Goal: Information Seeking & Learning: Learn about a topic

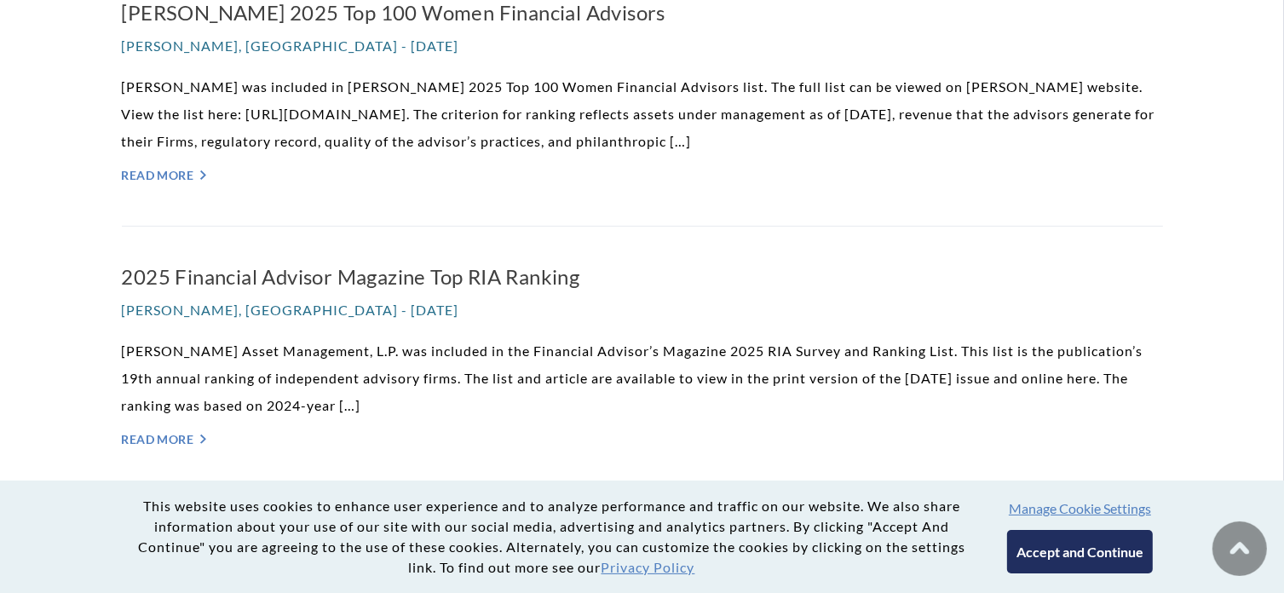
scroll to position [507, 0]
click at [147, 174] on link "Read More ">" at bounding box center [643, 174] width 1042 height 14
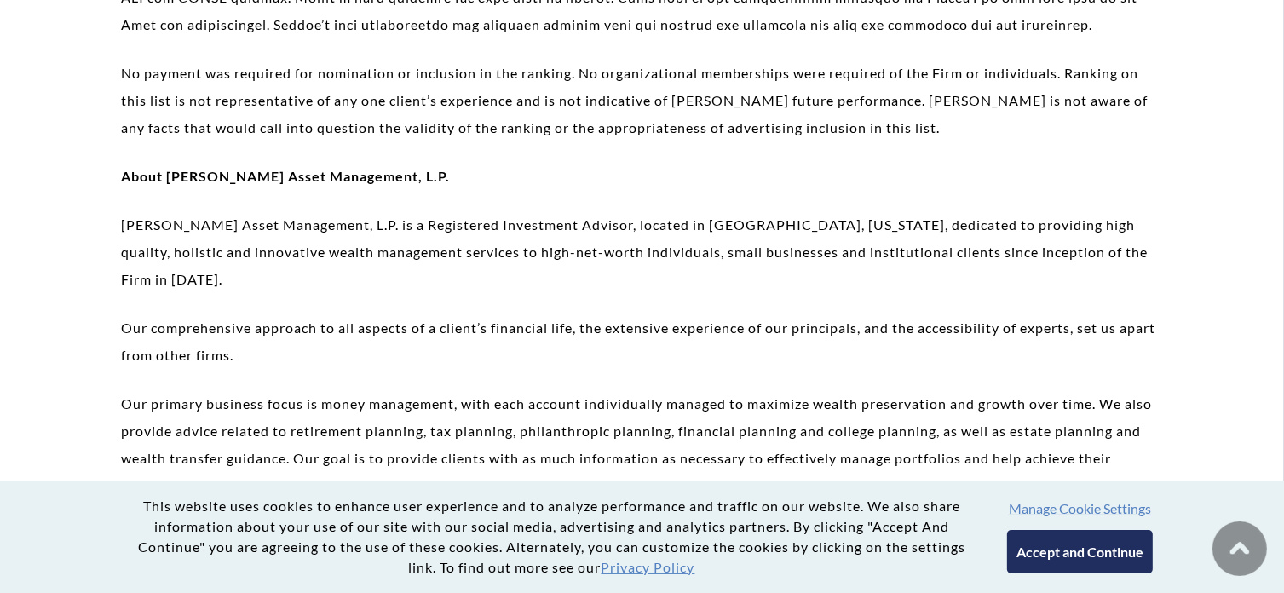
scroll to position [1393, 0]
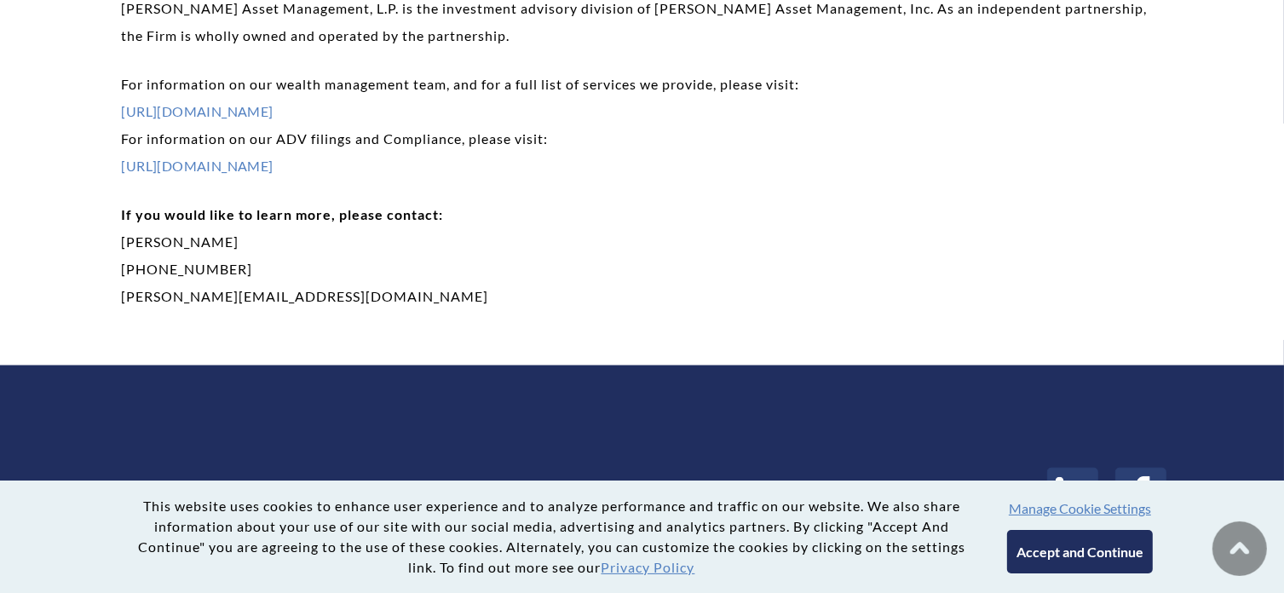
click at [1107, 537] on button "Accept and Continue" at bounding box center [1080, 551] width 146 height 43
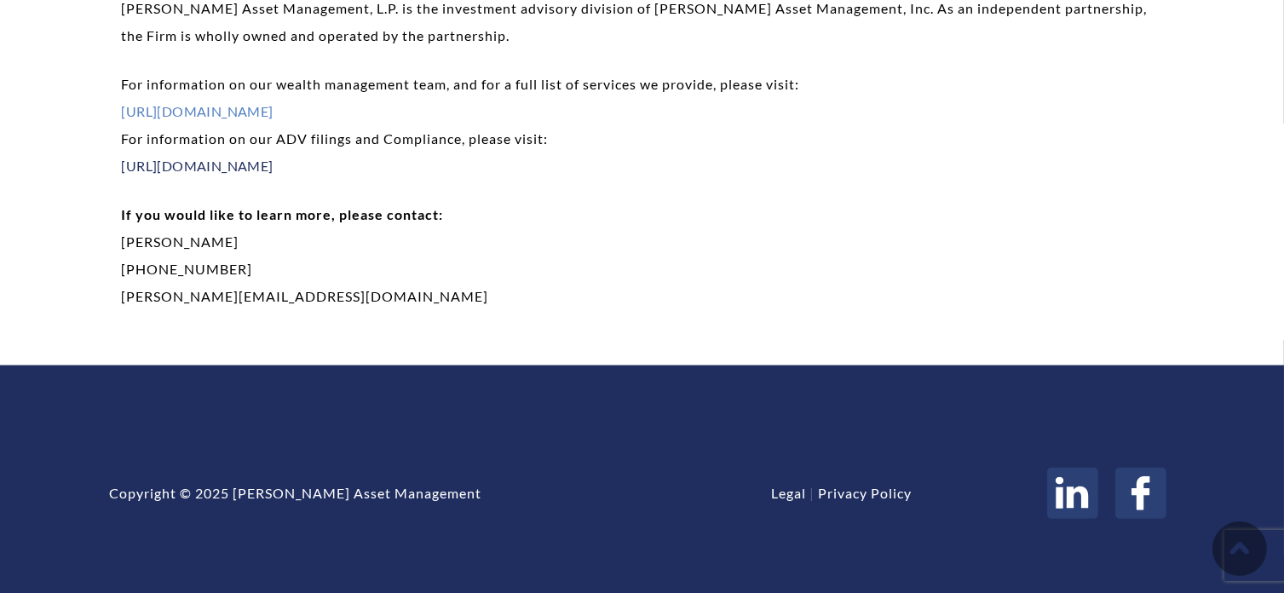
click at [274, 158] on link "[URL][DOMAIN_NAME]" at bounding box center [198, 166] width 152 height 16
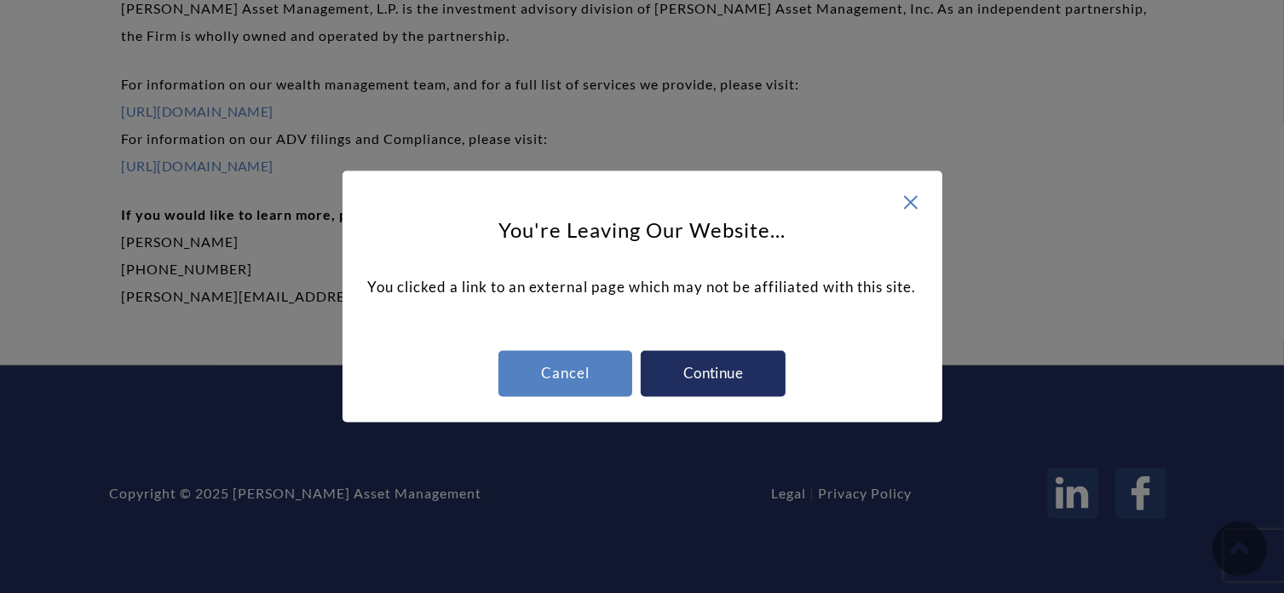
click at [695, 363] on div "Continue" at bounding box center [713, 374] width 145 height 46
